Goal: Task Accomplishment & Management: Complete application form

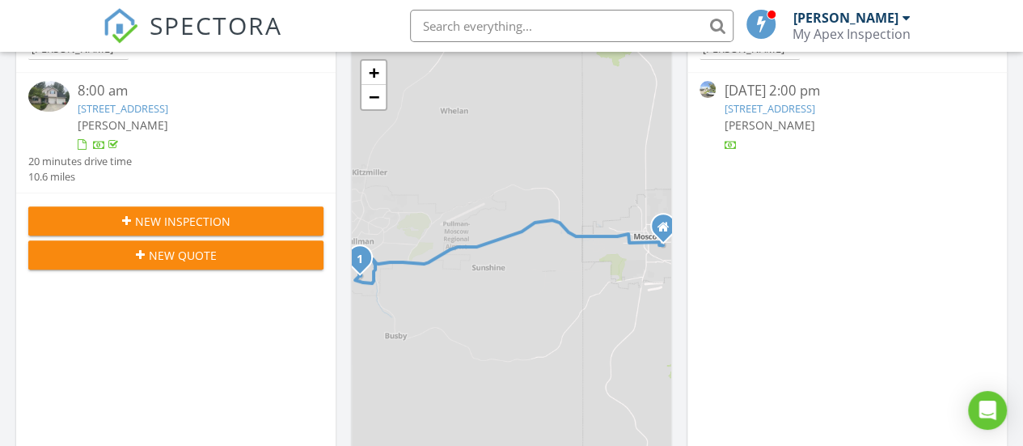
scroll to position [243, 0]
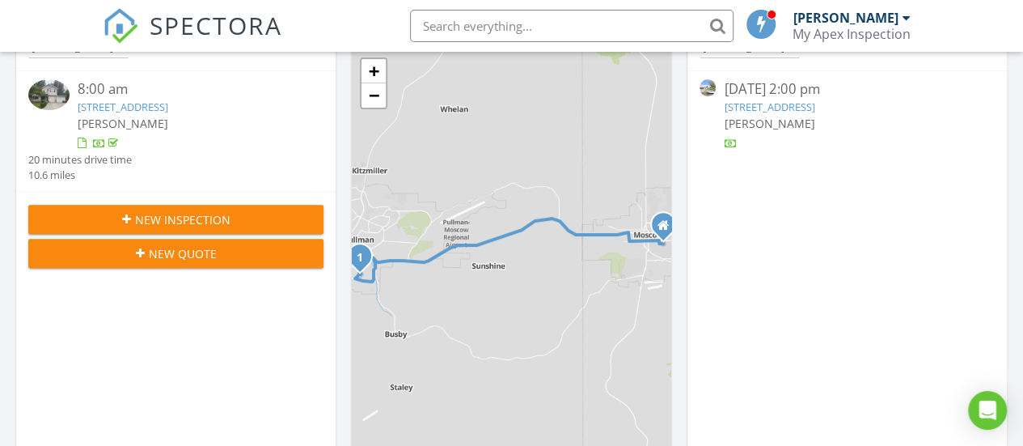
click at [149, 212] on span "New Inspection" at bounding box center [182, 219] width 95 height 17
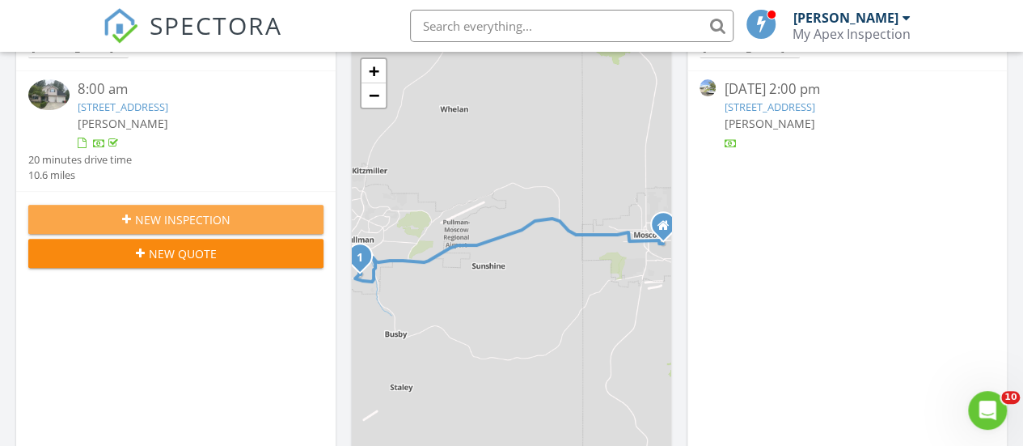
scroll to position [0, 0]
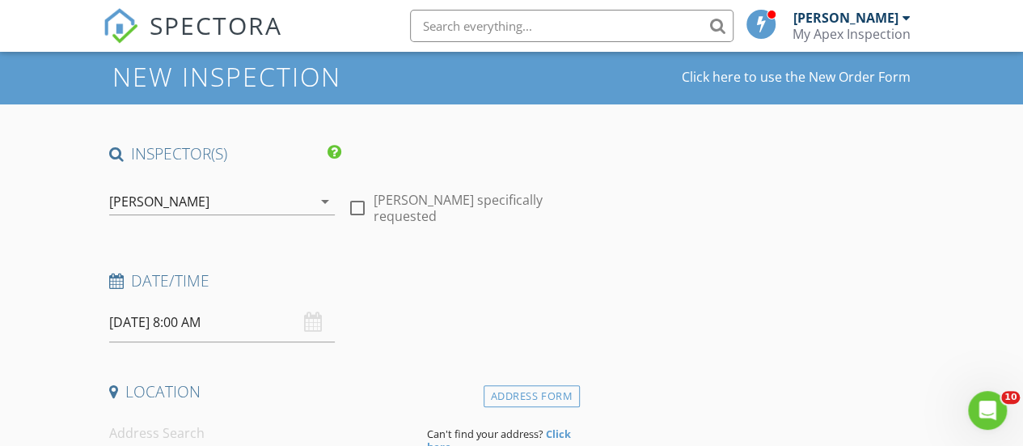
scroll to position [243, 0]
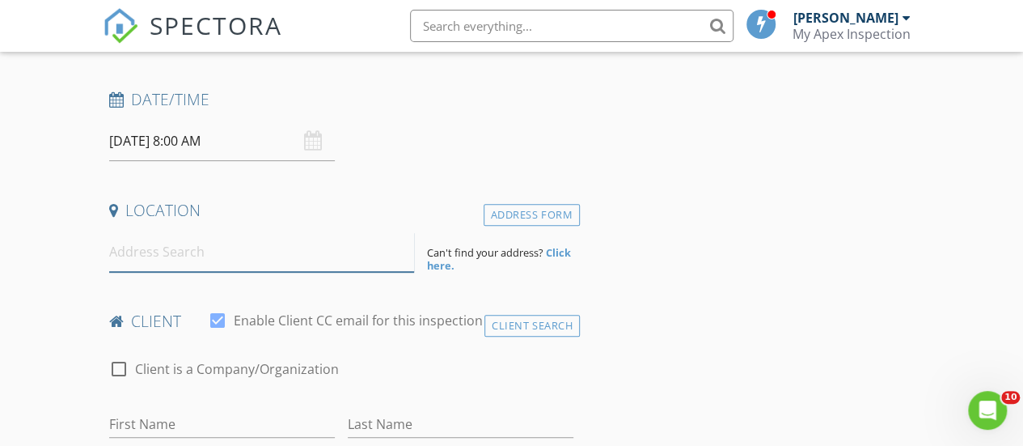
click at [173, 253] on input at bounding box center [262, 252] width 306 height 40
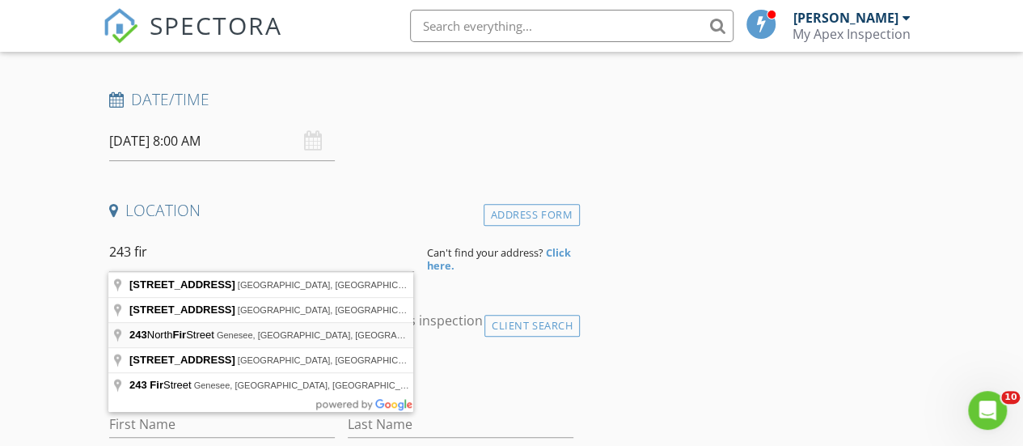
type input "243 North Fir Street, Genesee, ID, USA"
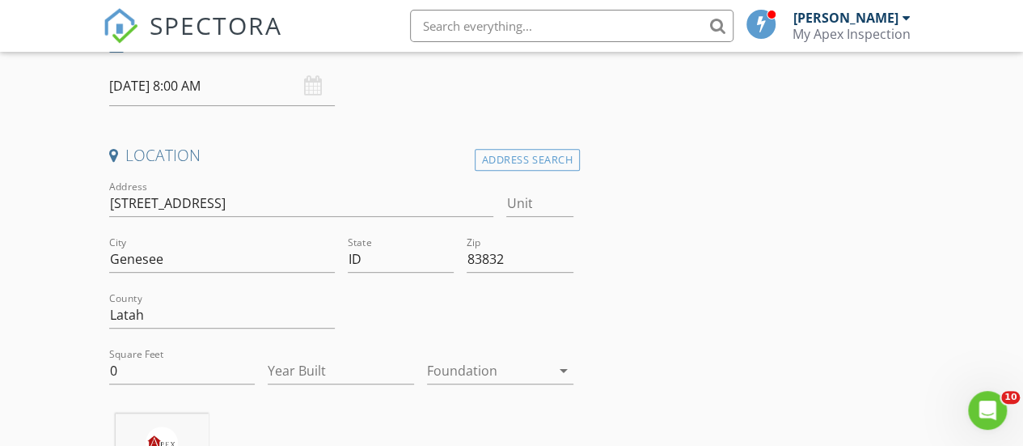
scroll to position [405, 0]
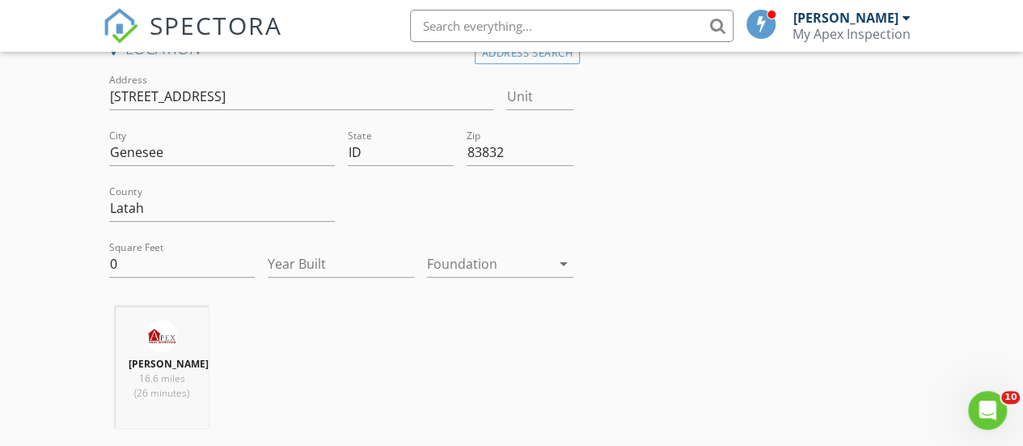
click at [565, 263] on icon "arrow_drop_down" at bounding box center [563, 263] width 19 height 19
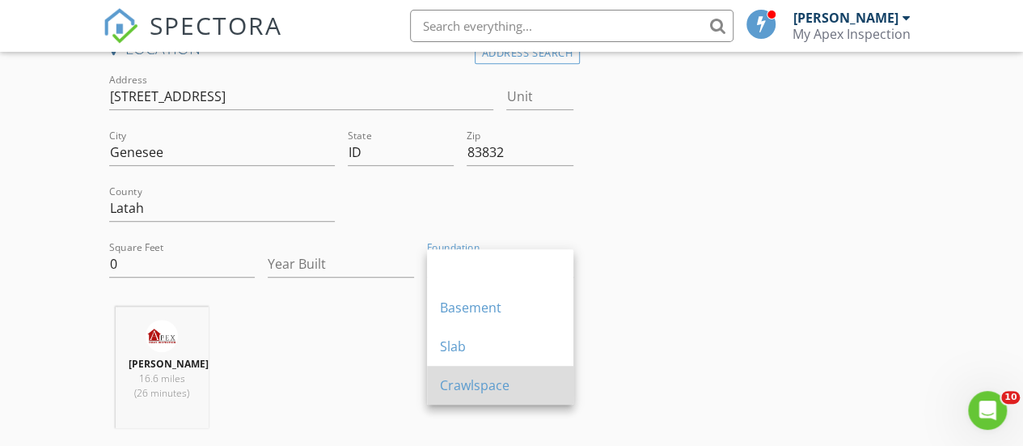
click at [479, 379] on div "Crawlspace" at bounding box center [500, 384] width 121 height 19
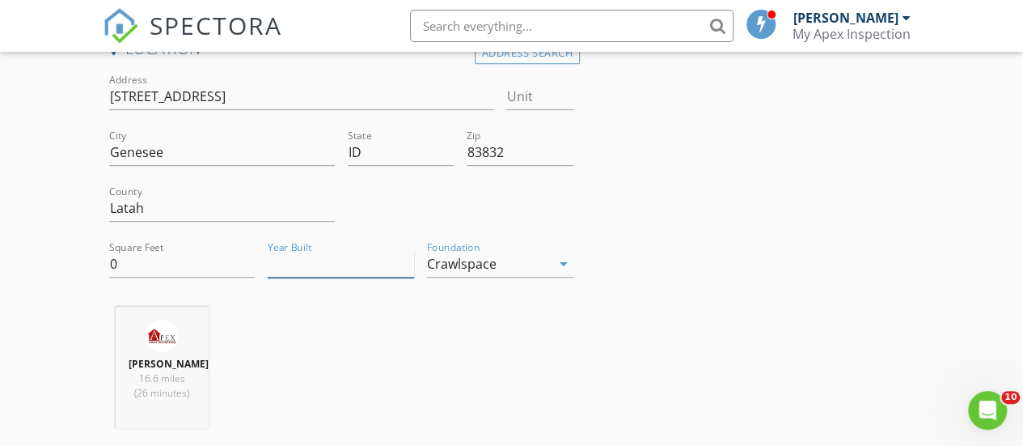
click at [349, 266] on input "Year Built" at bounding box center [341, 264] width 146 height 27
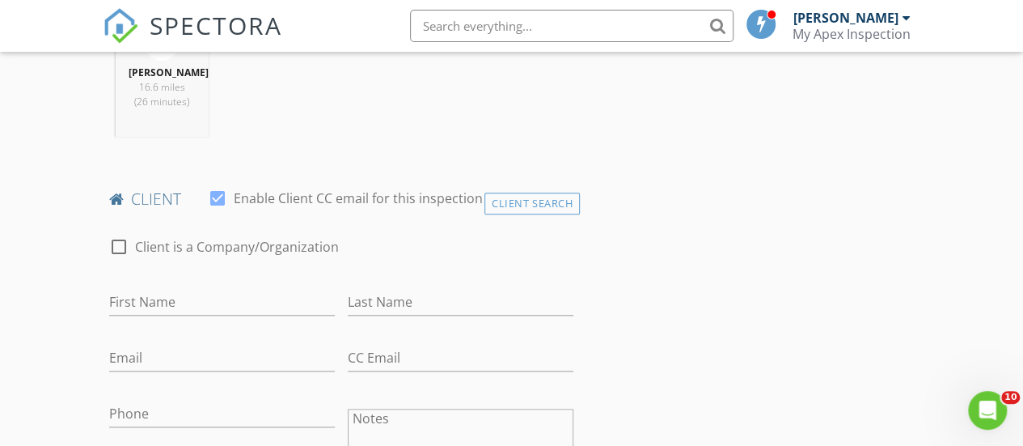
scroll to position [728, 0]
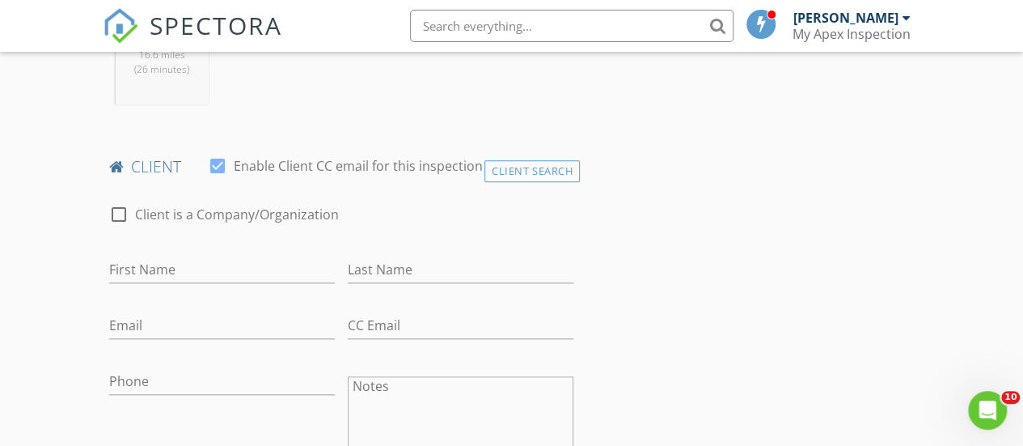
type input "1962"
click at [233, 283] on input "First Name" at bounding box center [222, 269] width 226 height 27
type input "Brendon"
type input "[PERSON_NAME]"
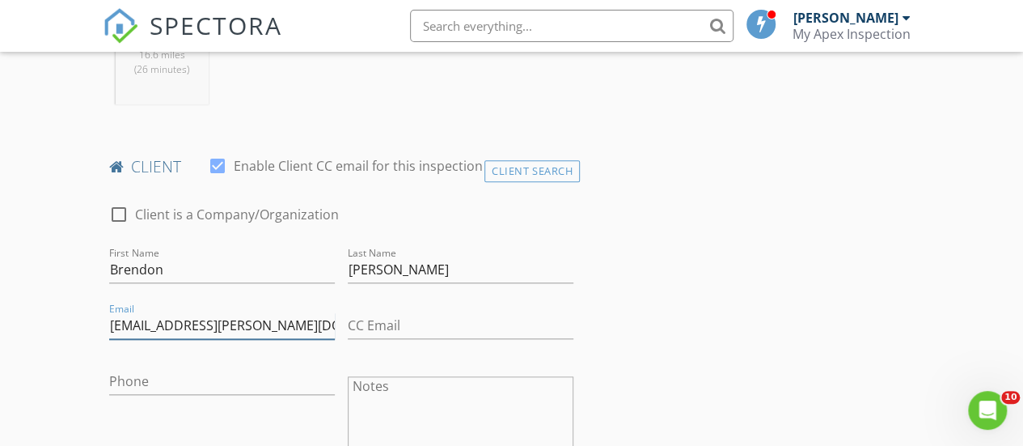
type input "[EMAIL_ADDRESS][PERSON_NAME][DOMAIN_NAME]"
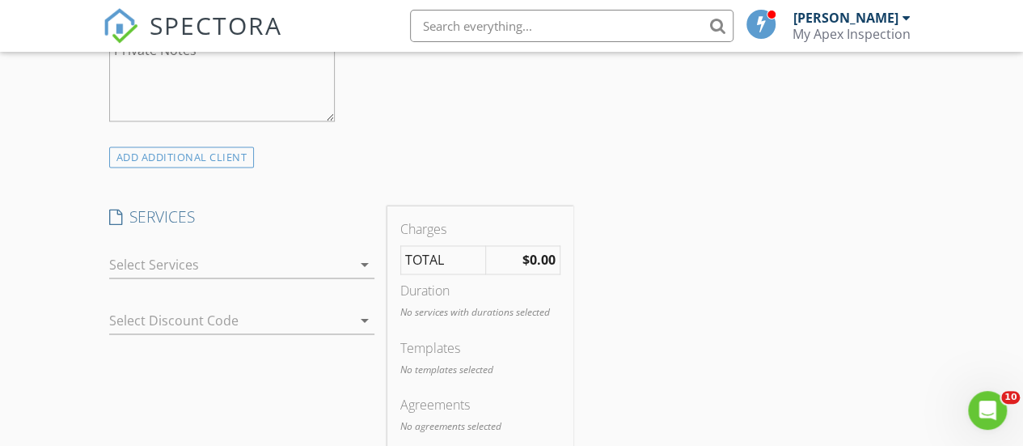
scroll to position [1214, 0]
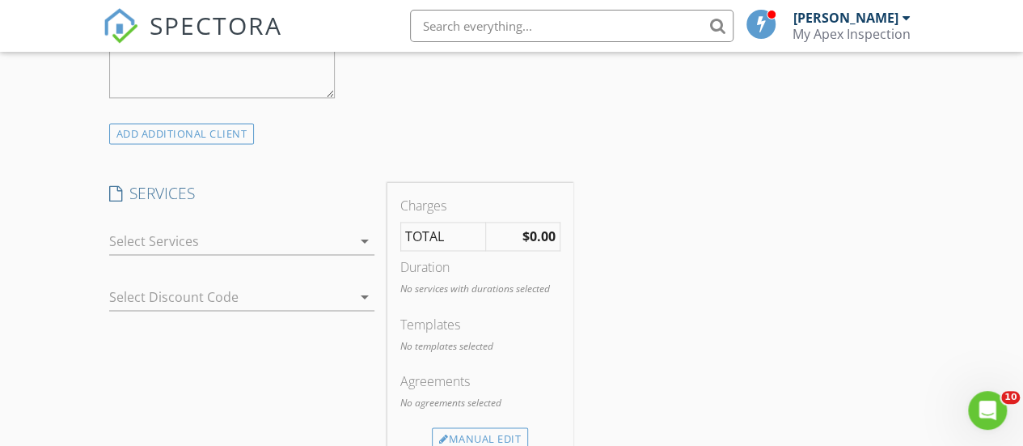
type input "[PHONE_NUMBER]"
click at [365, 251] on icon "arrow_drop_down" at bounding box center [364, 240] width 19 height 19
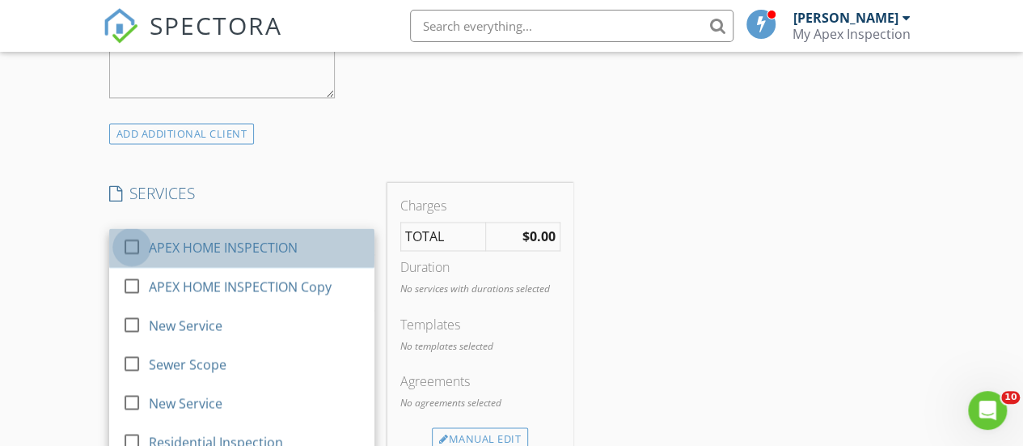
click at [133, 260] on div at bounding box center [132, 247] width 28 height 28
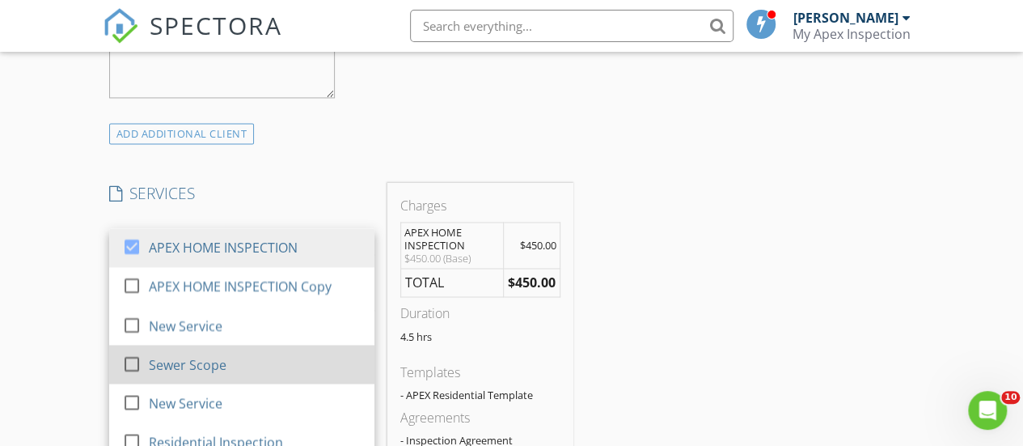
click at [138, 376] on div at bounding box center [132, 363] width 28 height 28
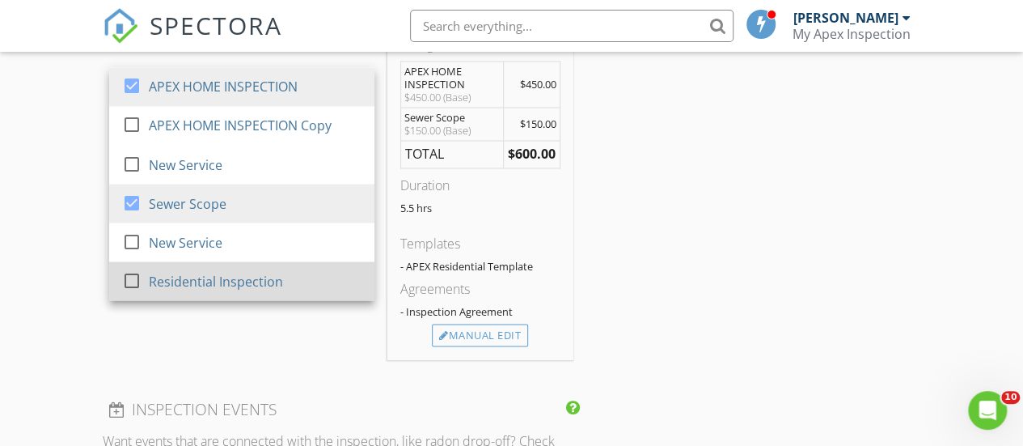
scroll to position [1375, 0]
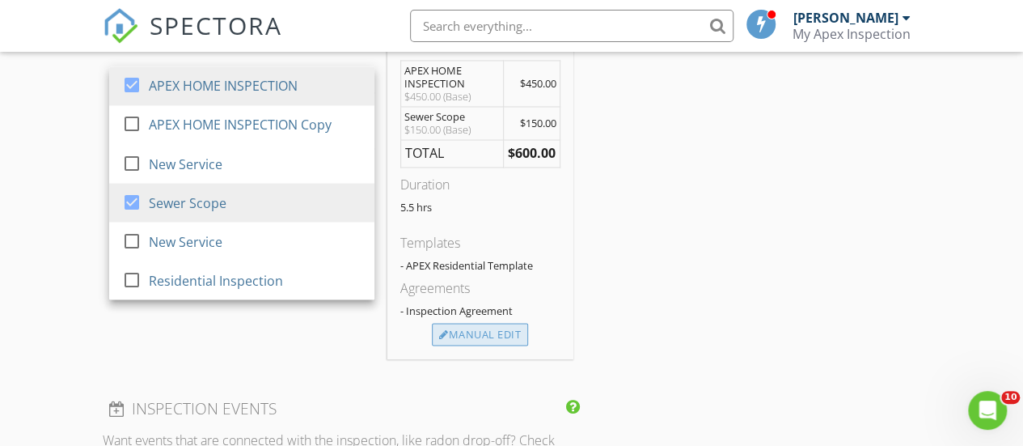
click at [453, 342] on div "Manual Edit" at bounding box center [480, 334] width 96 height 23
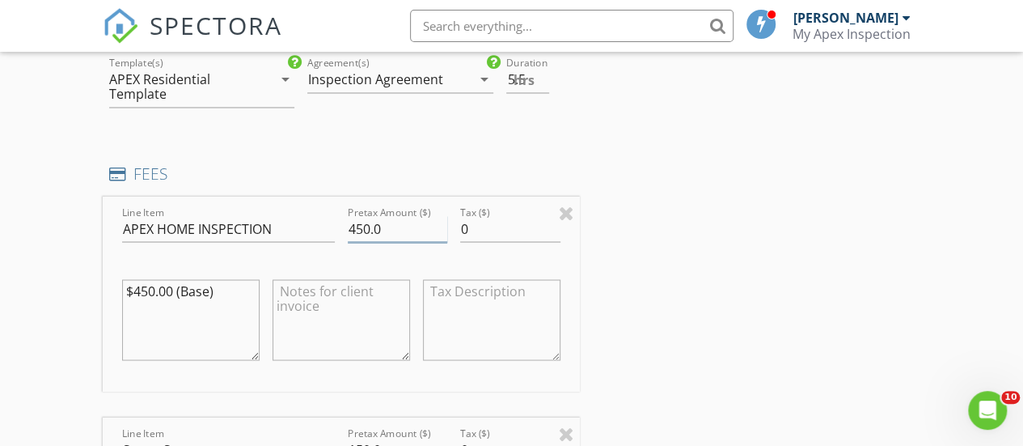
click at [365, 239] on input "450.0" at bounding box center [398, 228] width 100 height 27
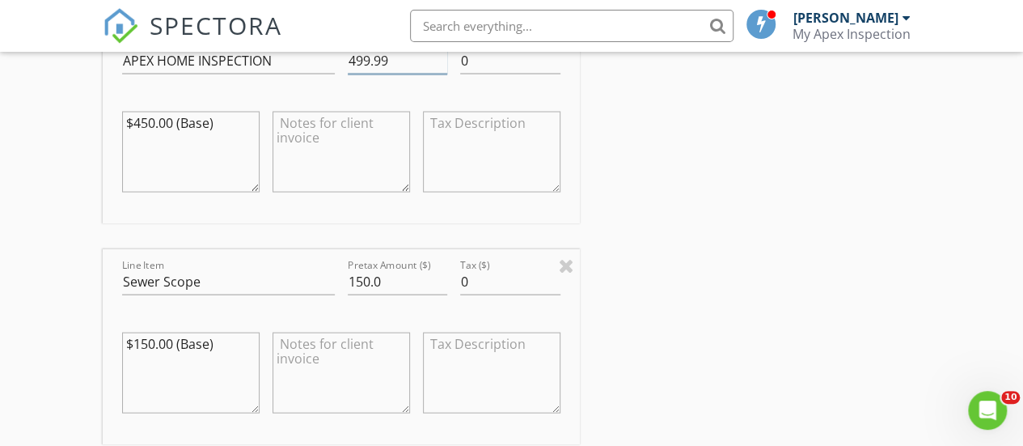
scroll to position [1537, 0]
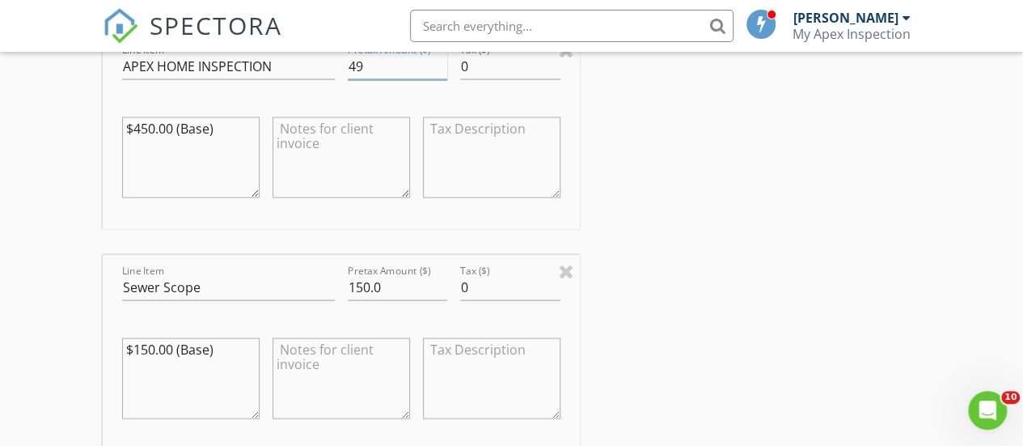
type input "4"
type input "500.00"
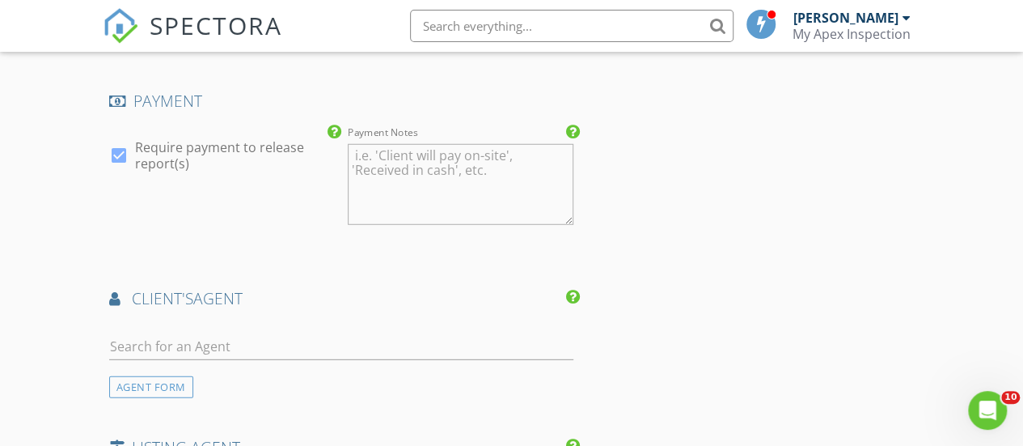
scroll to position [2184, 0]
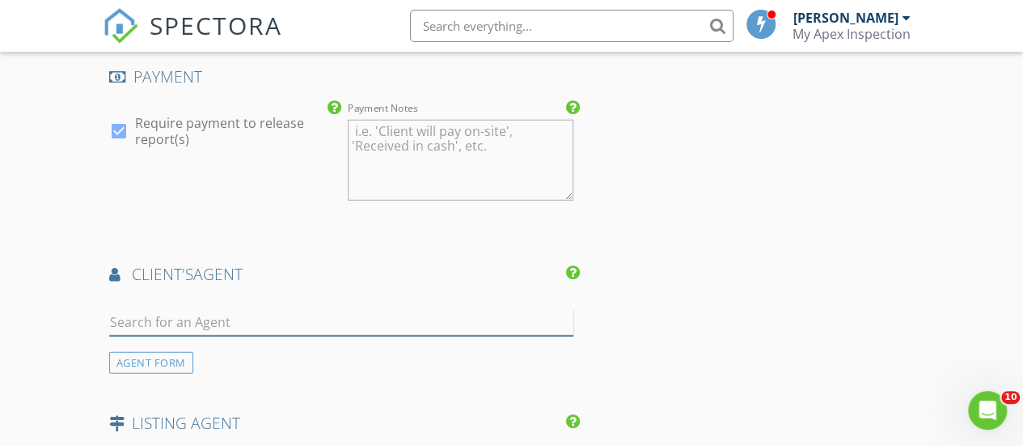
click at [337, 328] on input "text" at bounding box center [341, 322] width 464 height 27
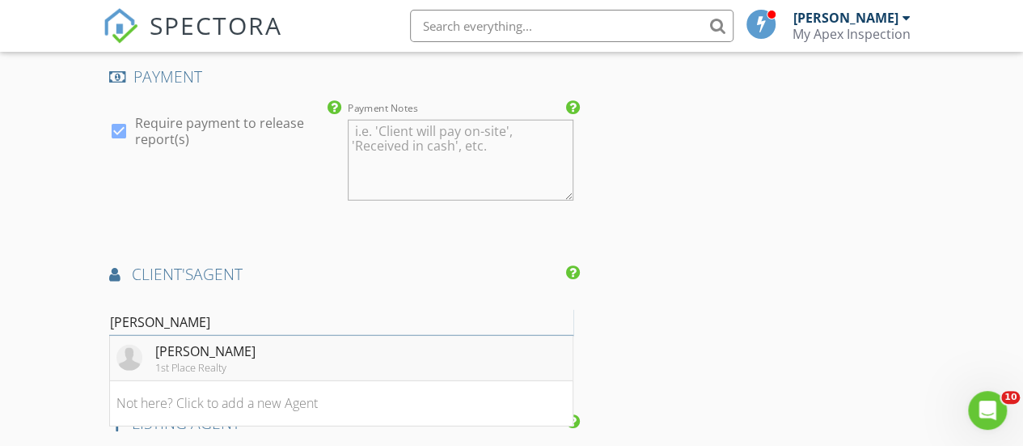
type input "Paul"
click at [150, 364] on div "Paula Bartlett 1st Place Realty" at bounding box center [185, 357] width 139 height 32
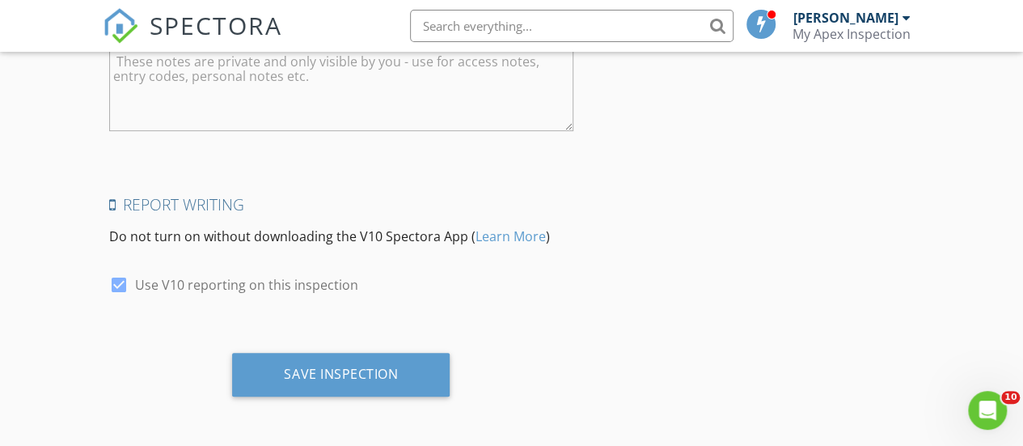
scroll to position [3238, 0]
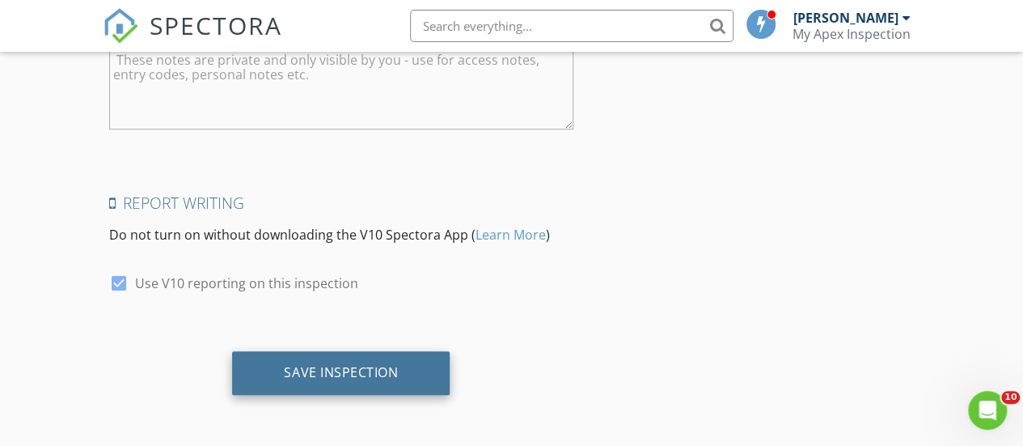
click at [321, 373] on div "Save Inspection" at bounding box center [341, 372] width 114 height 16
